Goal: Contribute content: Add original content to the website for others to see

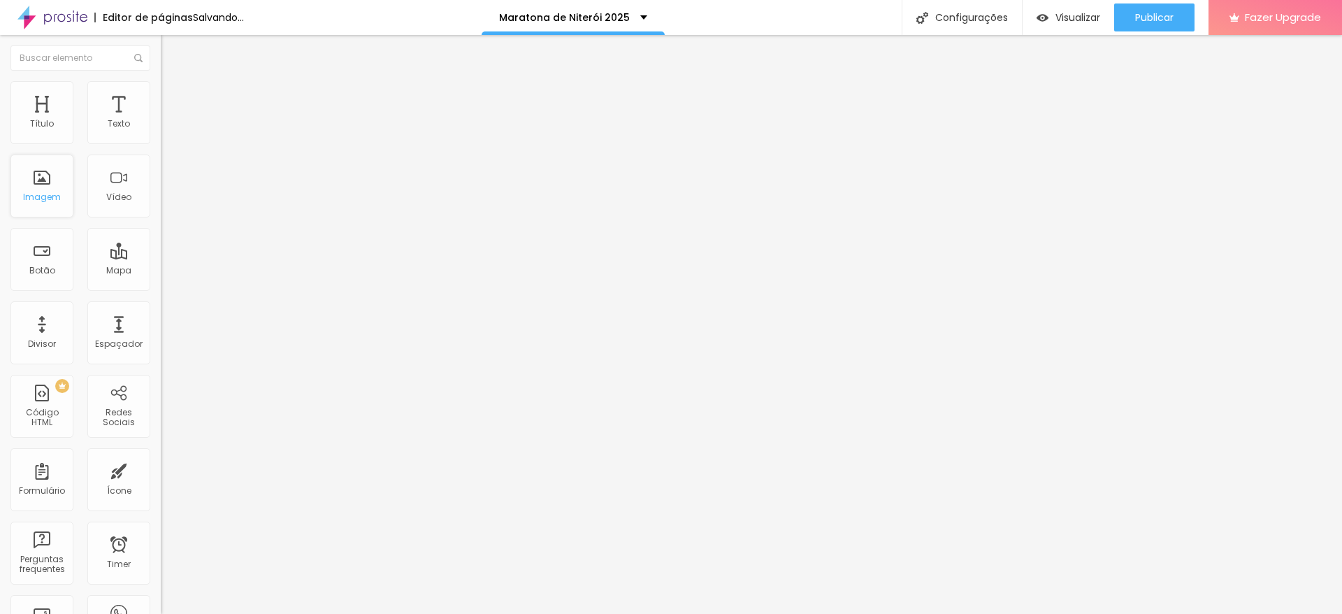
click at [43, 202] on div "Imagem" at bounding box center [42, 197] width 38 height 10
click at [161, 120] on span "Adicionar imagem" at bounding box center [206, 114] width 90 height 12
click at [1154, 22] on span "Publicar" at bounding box center [1154, 17] width 38 height 11
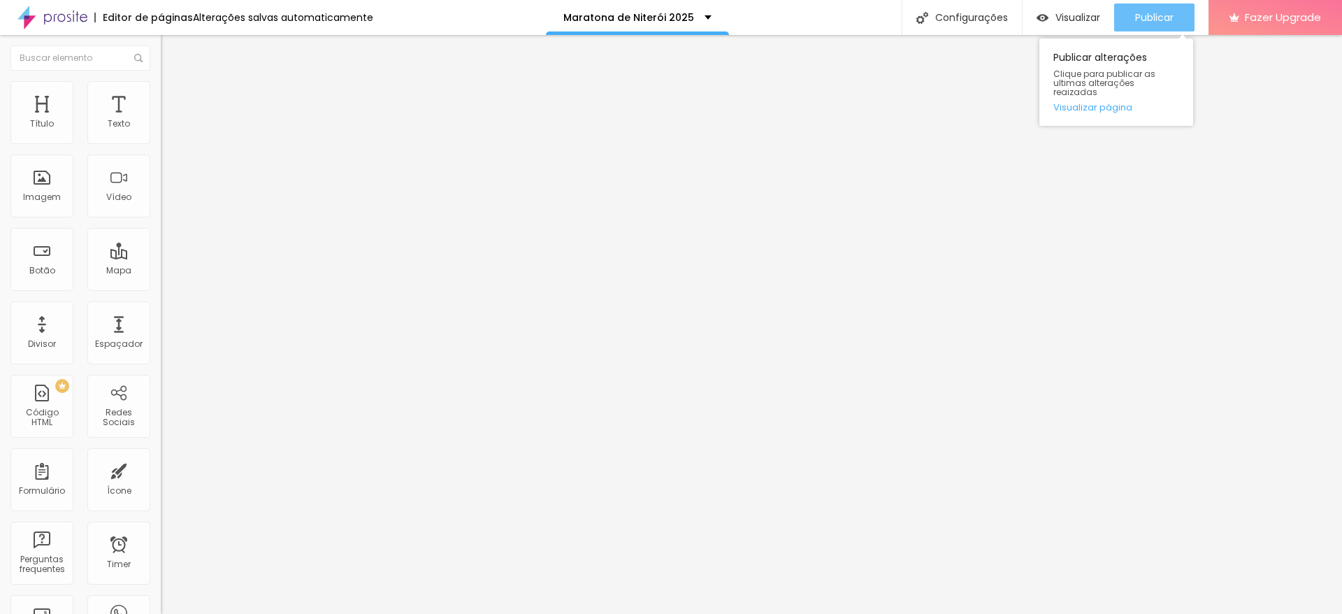
click at [1153, 25] on div "Publicar" at bounding box center [1154, 17] width 38 height 28
